Goal: Check status: Check status

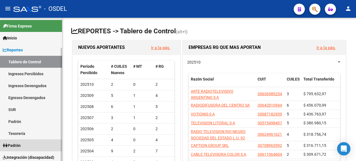
click at [21, 145] on span "Padrón" at bounding box center [12, 146] width 18 height 6
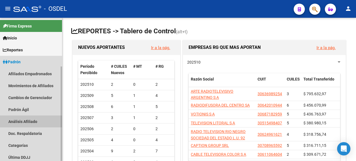
click at [30, 122] on link "Análisis Afiliado" at bounding box center [31, 122] width 62 height 12
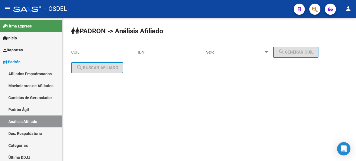
click at [155, 50] on input "DNI" at bounding box center [170, 52] width 63 height 5
type input "40490502"
click at [230, 52] on span "Sexo" at bounding box center [235, 52] width 58 height 5
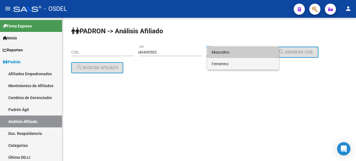
click at [230, 64] on span "Femenino" at bounding box center [243, 64] width 63 height 12
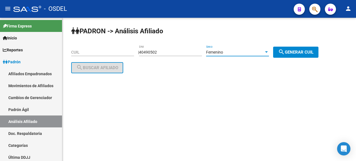
click at [285, 51] on mat-icon "search" at bounding box center [281, 52] width 7 height 7
type input "27-40490502-9"
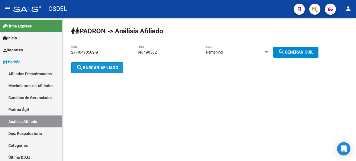
click at [99, 72] on button "search Buscar afiliado" at bounding box center [97, 67] width 52 height 11
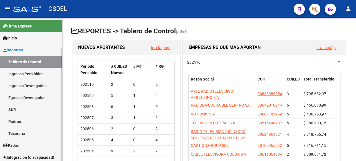
click at [21, 147] on span "Padrón" at bounding box center [12, 146] width 18 height 6
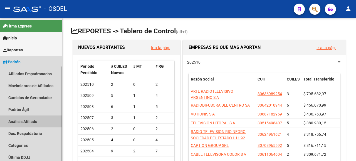
click at [21, 122] on link "Análisis Afiliado" at bounding box center [31, 122] width 62 height 12
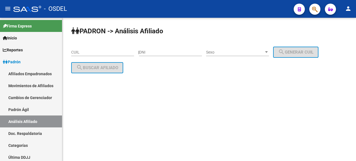
click at [160, 52] on input "DNI" at bounding box center [170, 52] width 63 height 5
type input "40490502"
click at [237, 52] on span "Sexo" at bounding box center [235, 52] width 58 height 5
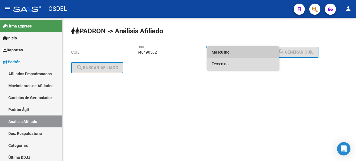
click at [229, 63] on span "Femenino" at bounding box center [243, 64] width 63 height 12
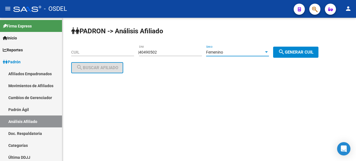
click at [293, 52] on span "search Generar CUIL" at bounding box center [295, 52] width 35 height 5
type input "27-40490502-9"
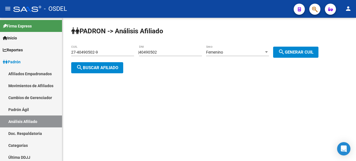
click at [94, 65] on button "search Buscar afiliado" at bounding box center [97, 67] width 52 height 11
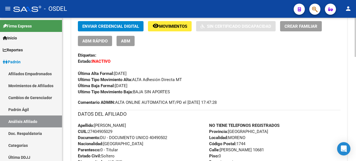
scroll to position [56, 0]
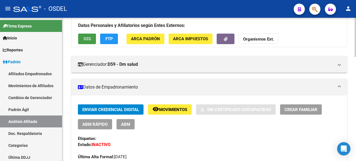
click at [88, 35] on button "SSS" at bounding box center [87, 39] width 18 height 10
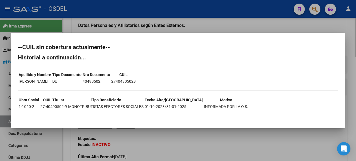
click at [331, 24] on div at bounding box center [178, 80] width 356 height 161
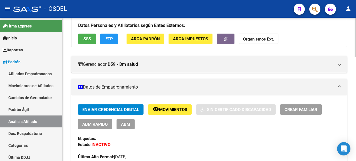
click at [111, 36] on span "FTP" at bounding box center [109, 38] width 8 height 5
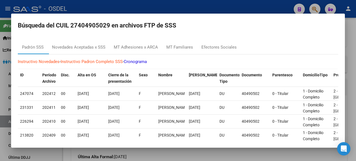
click at [78, 67] on div "Instructivo Novedades - Instructivo Padron Completo SSS - Cronograma ID Período…" at bounding box center [178, 151] width 321 height 192
click at [82, 47] on div "Novedades Aceptadas x SSS" at bounding box center [78, 47] width 53 height 6
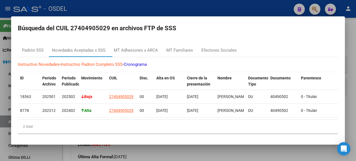
click at [351, 28] on div at bounding box center [178, 80] width 356 height 161
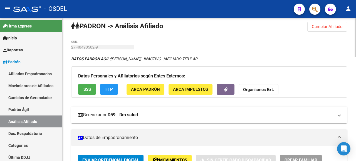
scroll to position [0, 0]
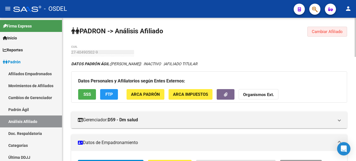
click at [329, 33] on span "Cambiar Afiliado" at bounding box center [327, 31] width 31 height 5
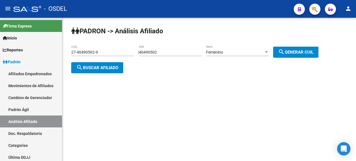
drag, startPoint x: 169, startPoint y: 49, endPoint x: 147, endPoint y: 53, distance: 22.4
click at [127, 59] on app-analisis-afiliado "PADRON -> Análisis Afiliado 27-40490502-9 CUIL | 40490502 DNI Femenino Sexo sea…" at bounding box center [197, 60] width 252 height 20
drag, startPoint x: 169, startPoint y: 53, endPoint x: 128, endPoint y: 60, distance: 41.8
click at [128, 60] on app-analisis-afiliado "PADRON -> Análisis Afiliado 27-40490502-9 CUIL | 40490502 DNI Femenino Sexo sea…" at bounding box center [197, 60] width 252 height 20
type input "31133915"
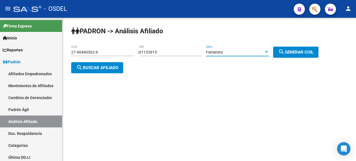
click at [217, 50] on span "Femenino" at bounding box center [214, 52] width 17 height 4
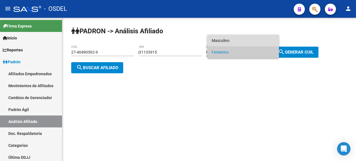
click at [218, 42] on span "Masculino" at bounding box center [243, 41] width 63 height 12
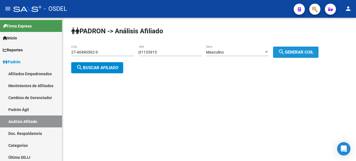
click at [285, 51] on mat-icon "search" at bounding box center [281, 52] width 7 height 7
type input "20-31133915-0"
drag, startPoint x: 110, startPoint y: 58, endPoint x: 111, endPoint y: 62, distance: 4.5
click at [111, 58] on div "20-31133915-0 CUIL" at bounding box center [102, 53] width 63 height 16
click at [111, 70] on span "search Buscar afiliado" at bounding box center [97, 67] width 42 height 5
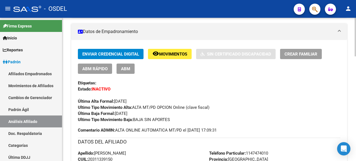
scroll to position [56, 0]
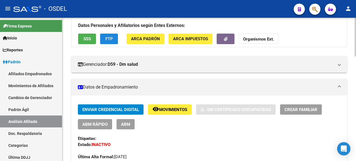
click at [107, 37] on span "FTP" at bounding box center [109, 39] width 8 height 5
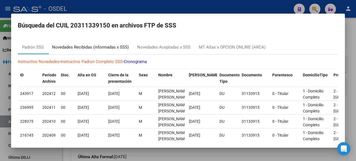
click at [90, 47] on div "Novedades Recibidas (informadas x SSS)" at bounding box center [90, 47] width 77 height 6
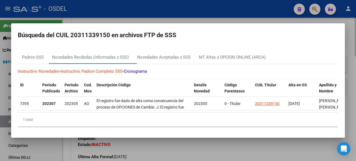
click at [265, 143] on div at bounding box center [178, 80] width 356 height 161
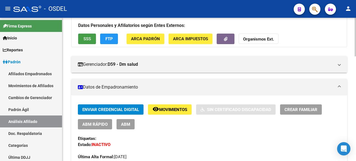
click at [85, 39] on span "SSS" at bounding box center [88, 39] width 8 height 5
